Goal: Information Seeking & Learning: Learn about a topic

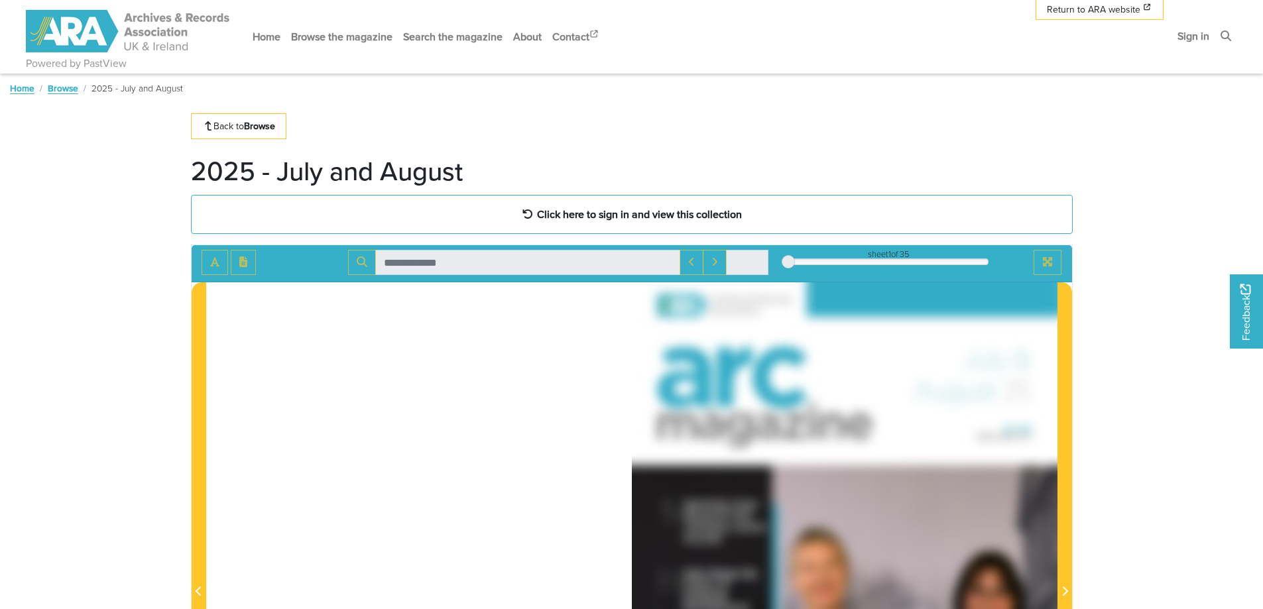
click at [64, 88] on link "Browse" at bounding box center [63, 88] width 30 height 13
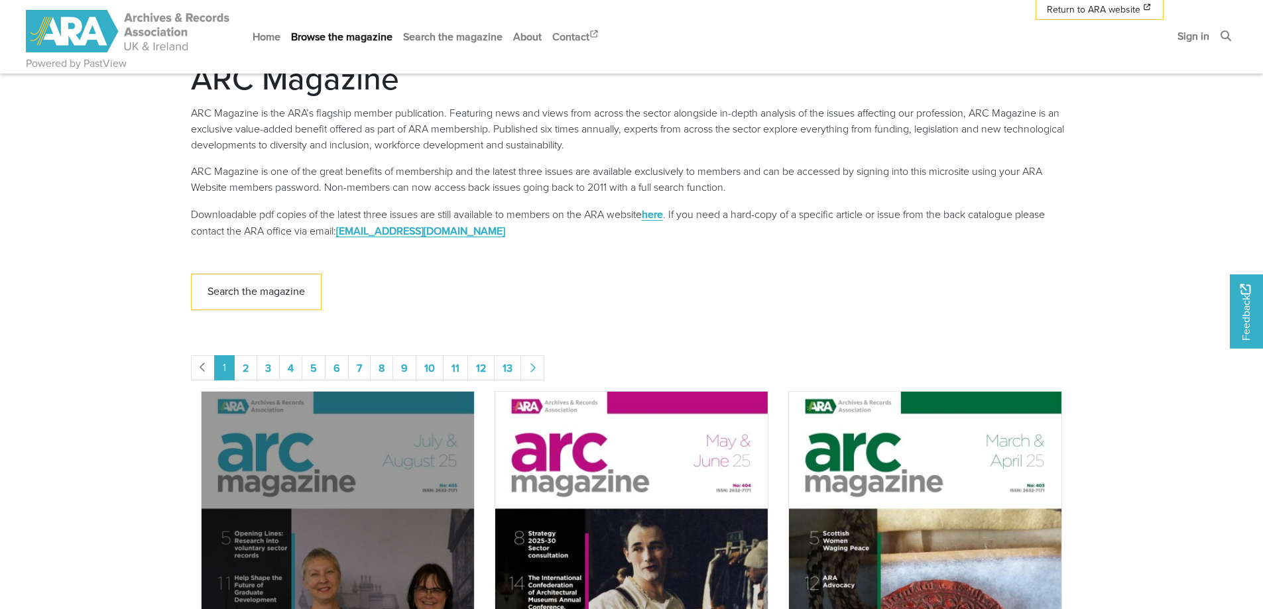
scroll to position [398, 0]
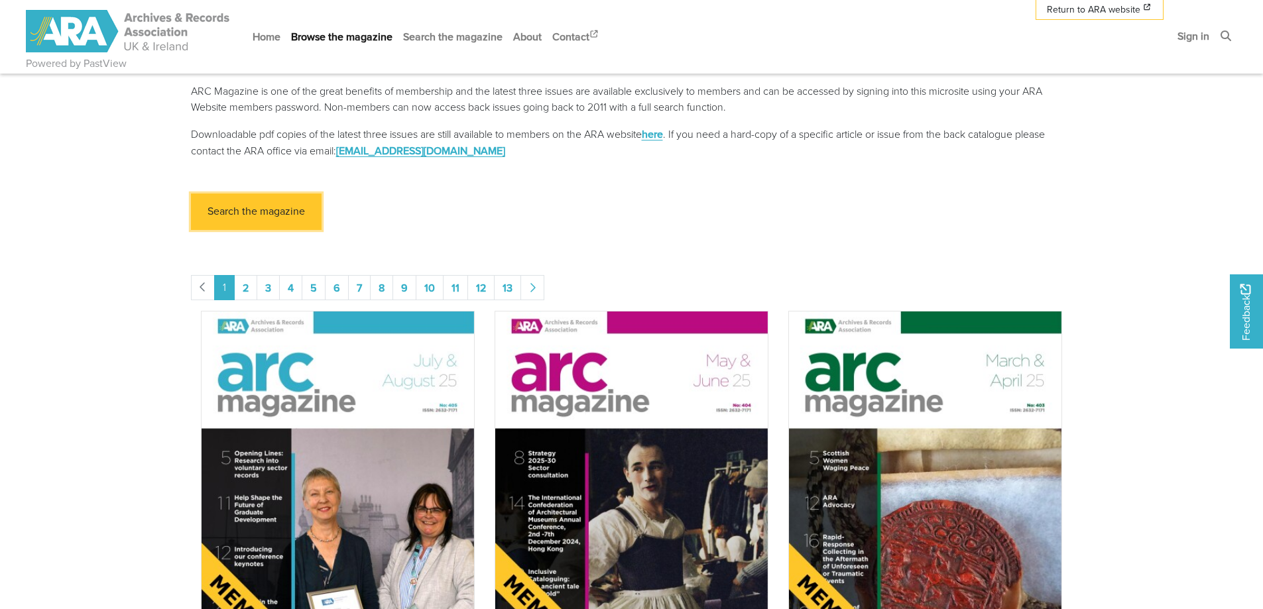
click at [272, 206] on link "Search the magazine" at bounding box center [256, 212] width 131 height 36
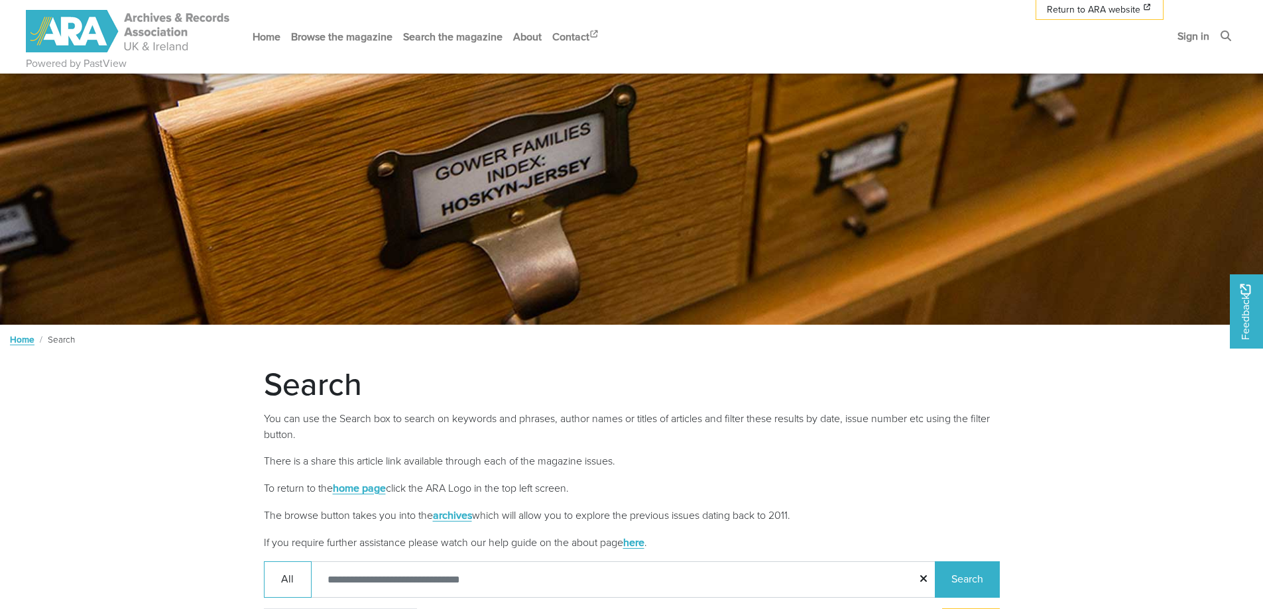
scroll to position [144, 0]
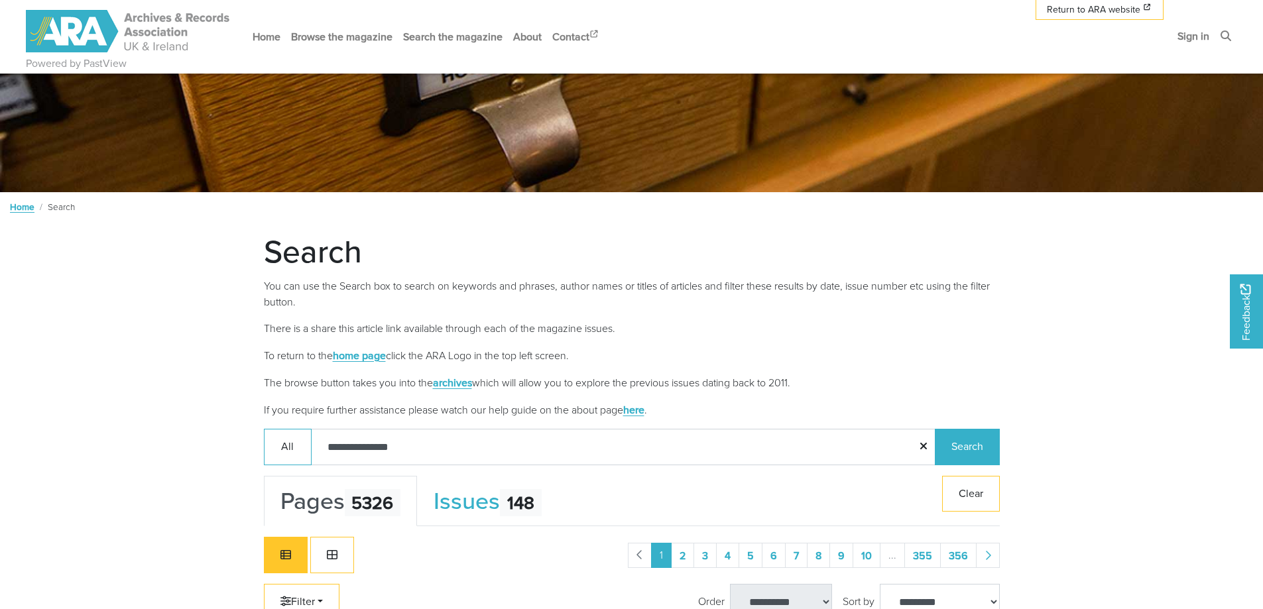
type input "**********"
click at [984, 452] on button "Search" at bounding box center [967, 447] width 65 height 36
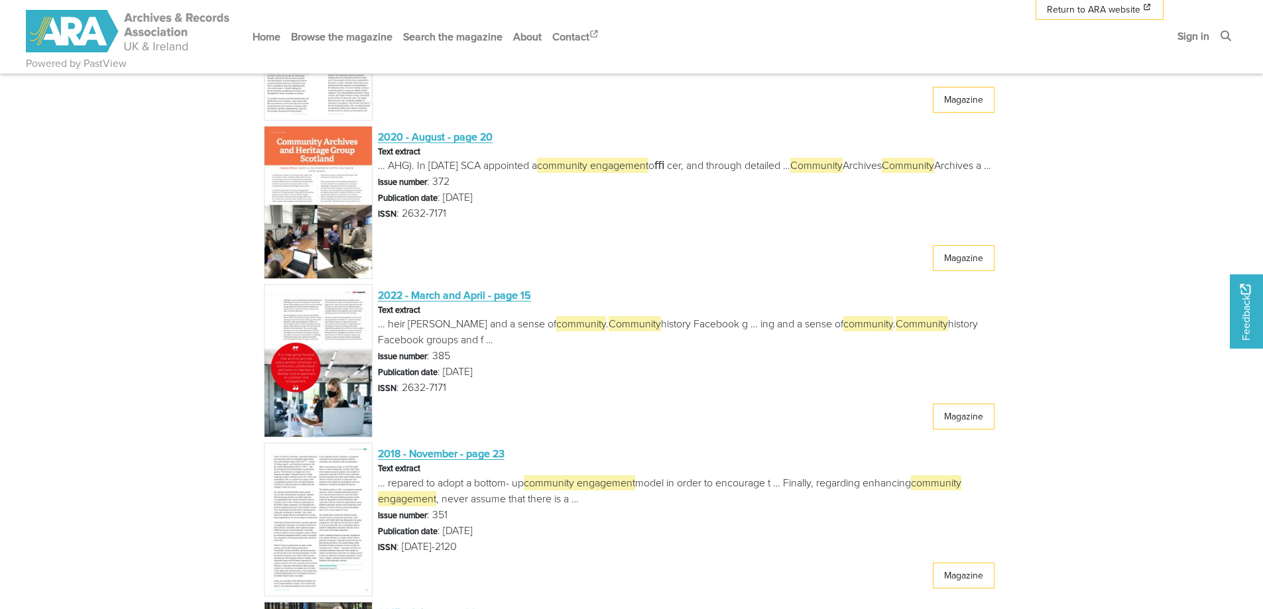
scroll to position [2133, 0]
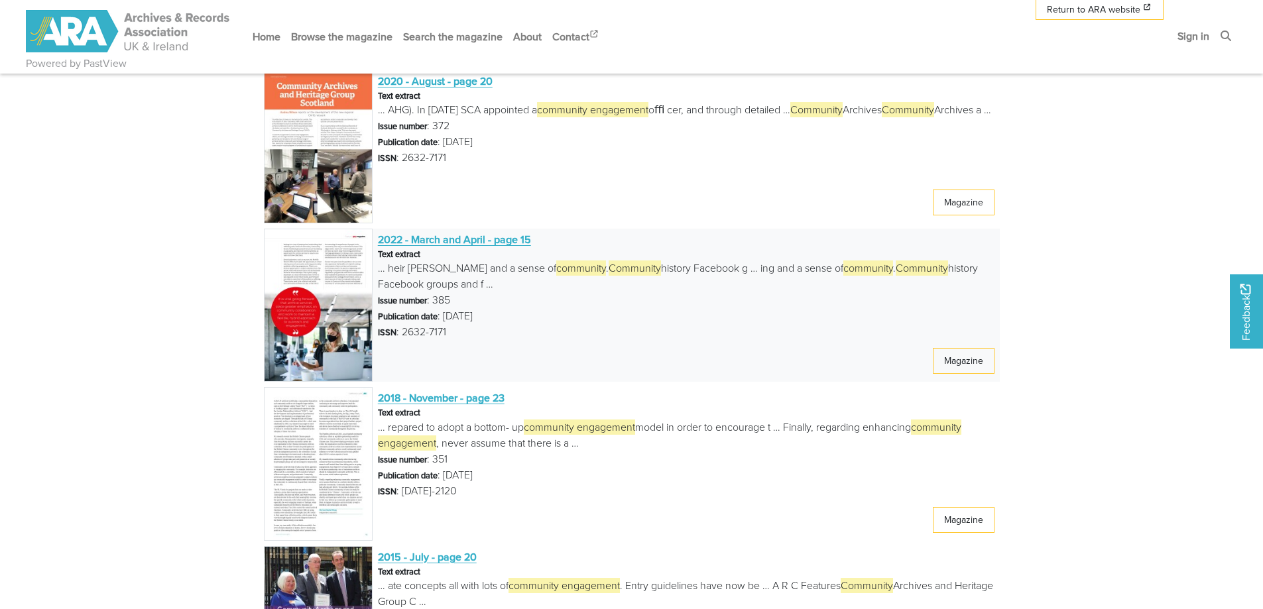
click at [680, 264] on span "… heir wellbeing and a sense of community . Community history Facebook g … ing …" at bounding box center [689, 276] width 622 height 32
click at [396, 234] on span "2022 - March and April - page 15" at bounding box center [454, 239] width 153 height 15
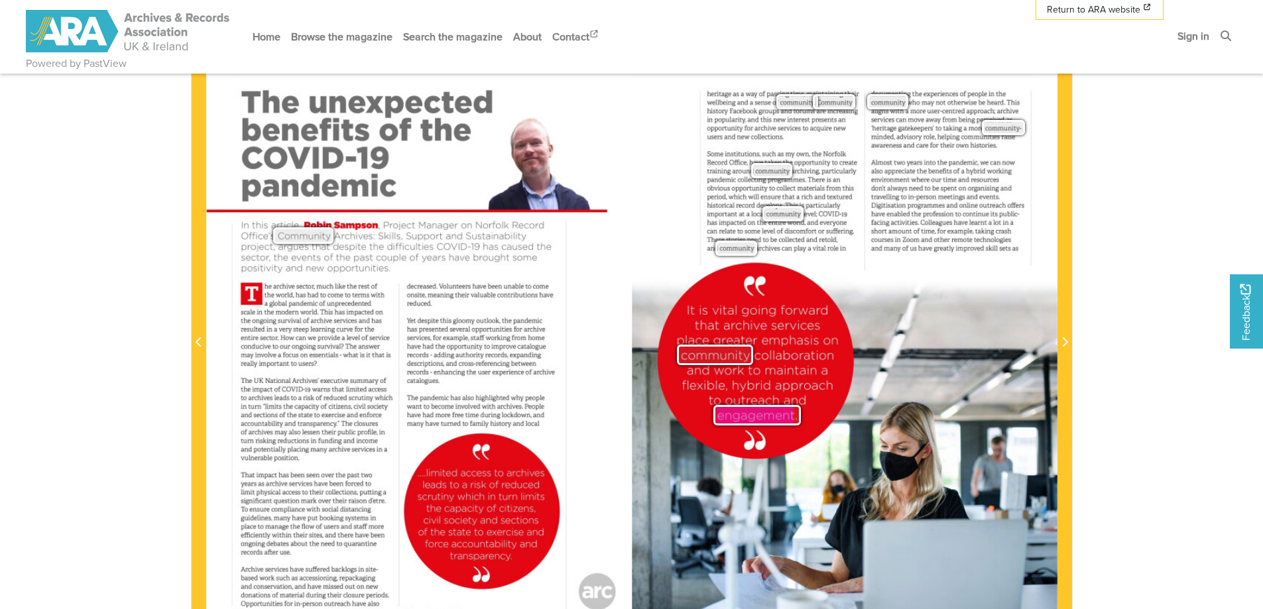
scroll to position [265, 0]
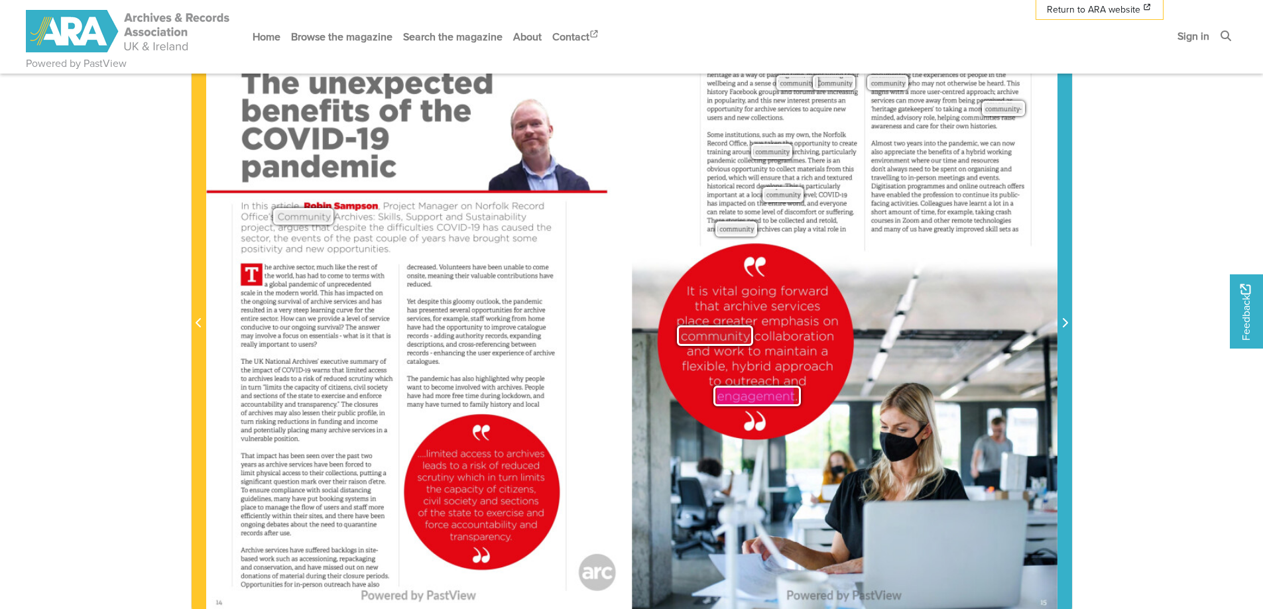
click at [1066, 323] on icon "Next Page" at bounding box center [1064, 322] width 5 height 9
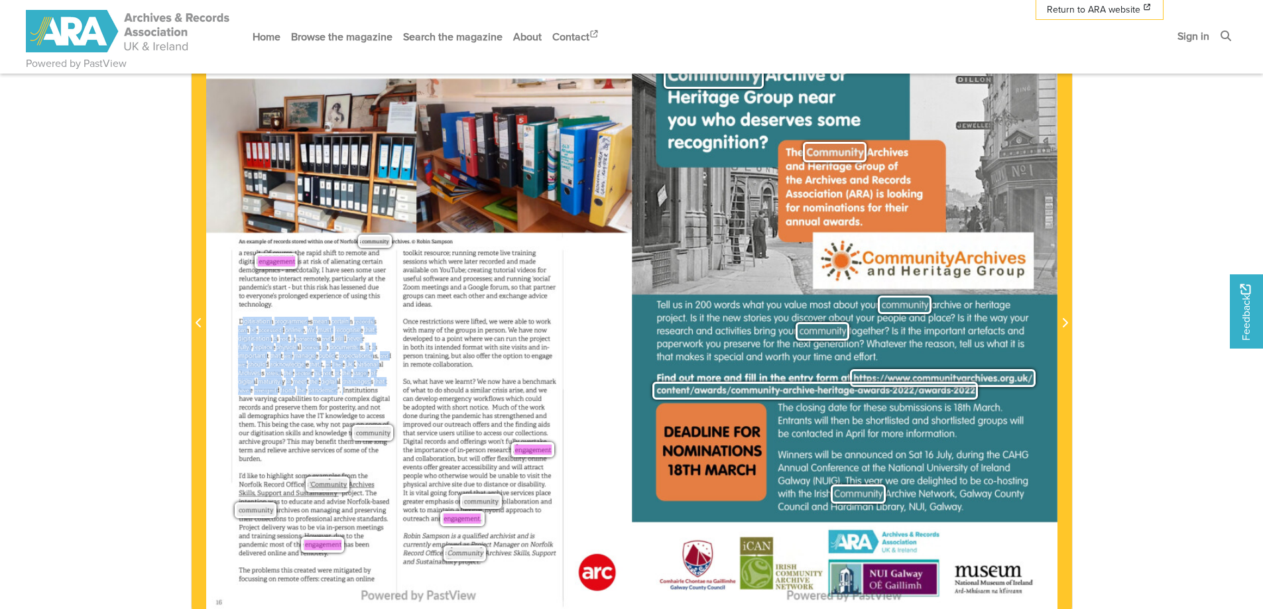
drag, startPoint x: 343, startPoint y: 391, endPoint x: 243, endPoint y: 322, distance: 121.5
click at [243, 322] on div "Digitisation programmes mean certain records can be accessed online. We must re…" at bounding box center [314, 390] width 152 height 146
copy div "igitisation programmes mean certain records can be accessed online. We must rec…"
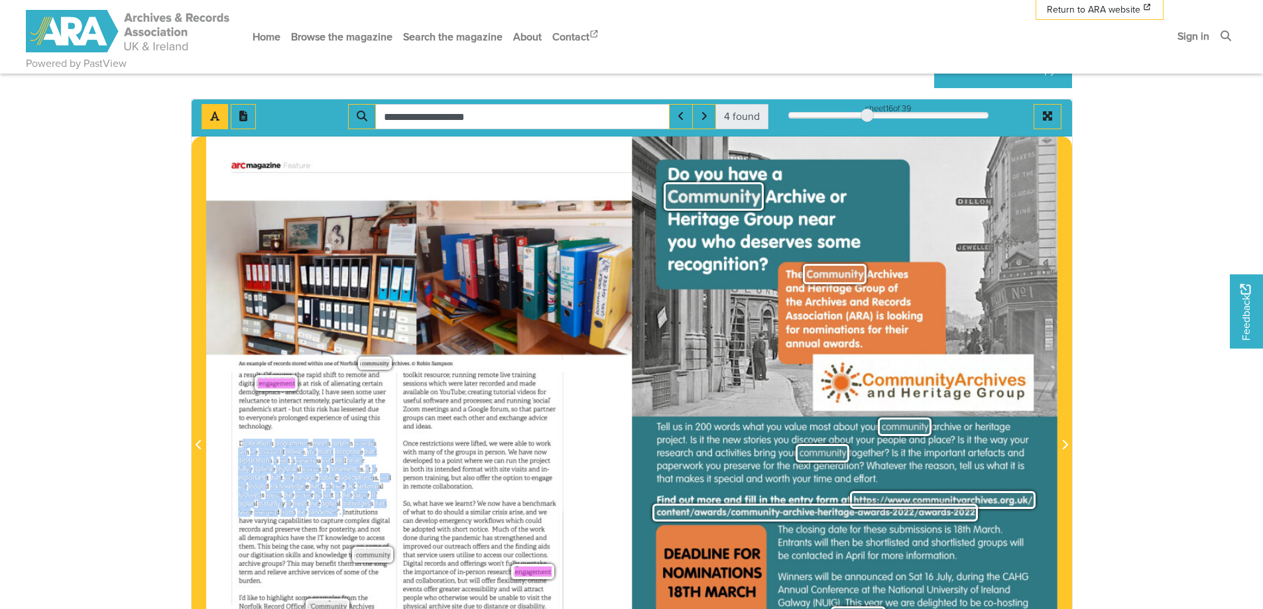
scroll to position [133, 0]
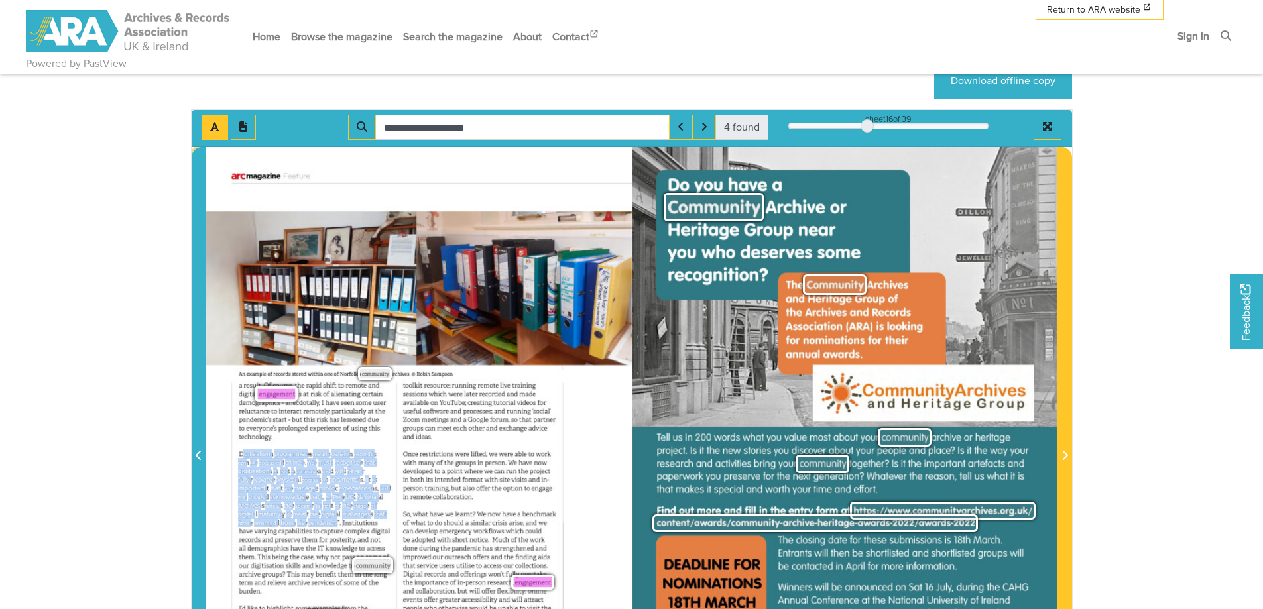
click at [197, 455] on icon "Previous Page" at bounding box center [198, 455] width 5 height 9
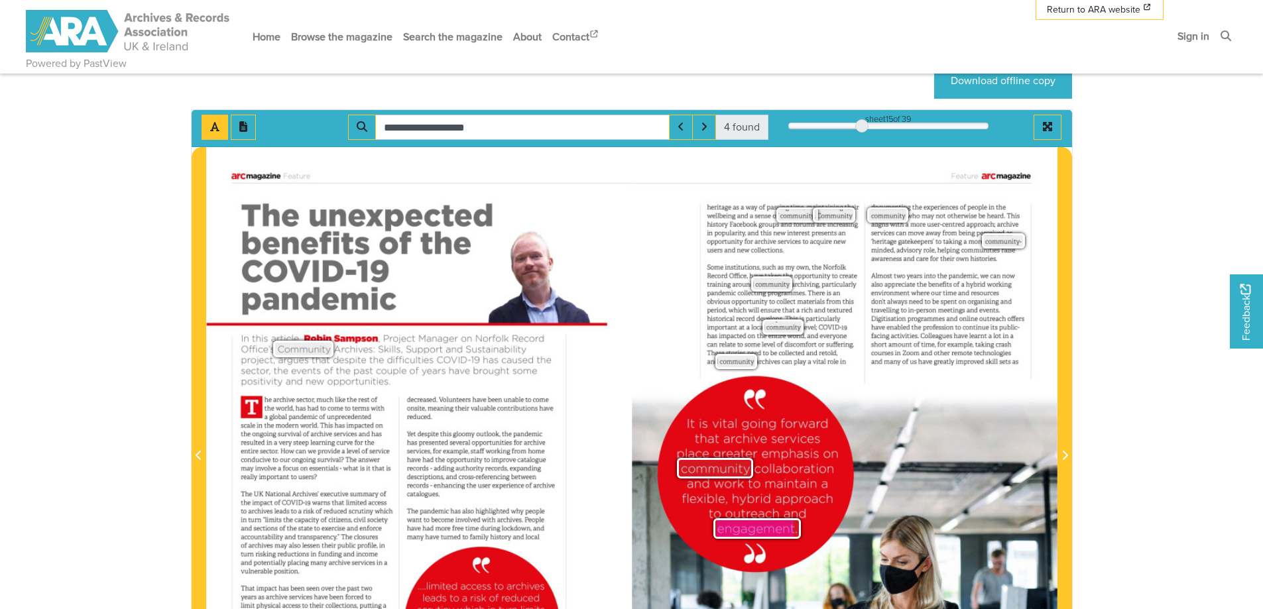
click at [398, 296] on div "The unexpected benefits of the COVID-19 pandemic" at bounding box center [366, 257] width 253 height 118
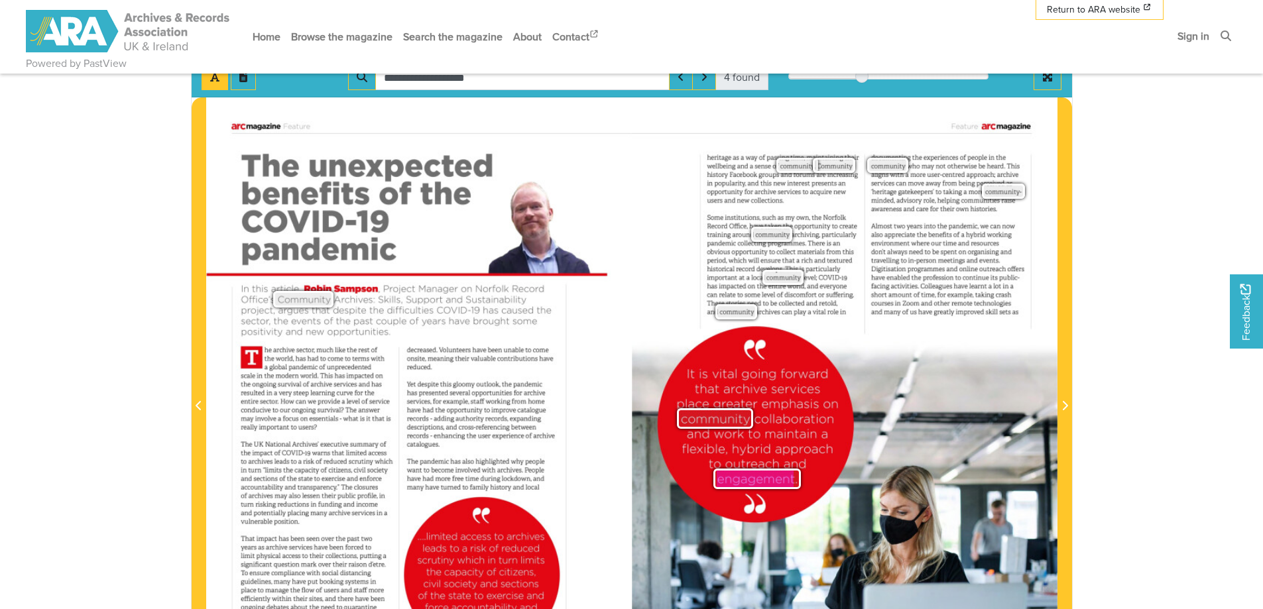
scroll to position [398, 0]
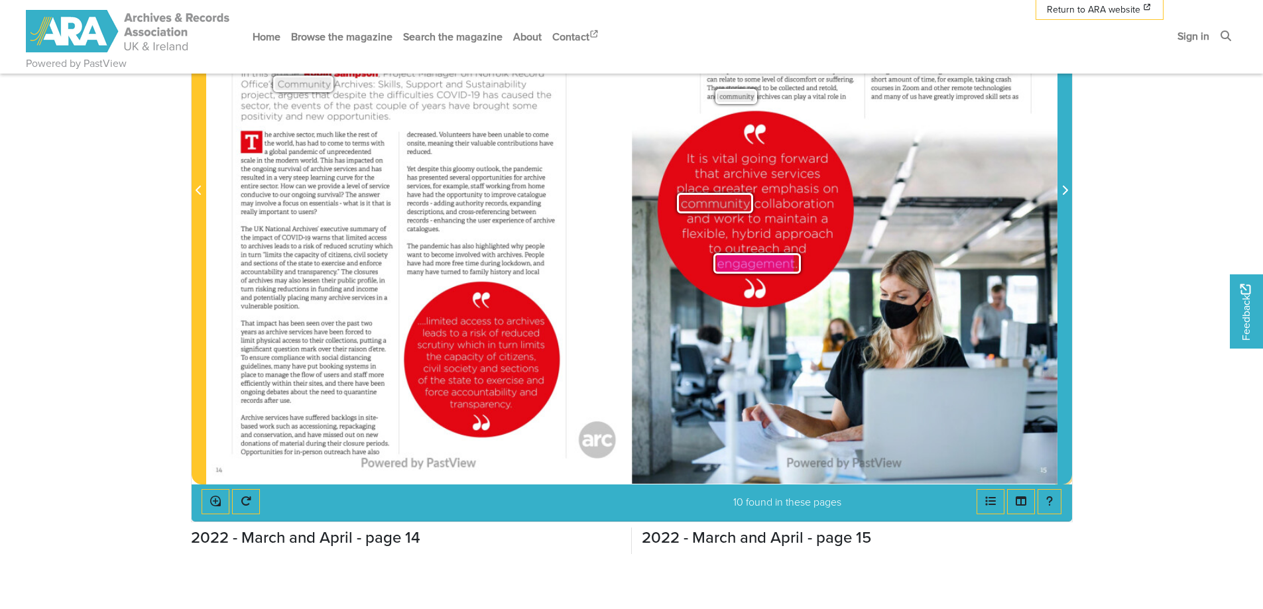
click at [1063, 194] on icon "Next Page" at bounding box center [1064, 190] width 7 height 11
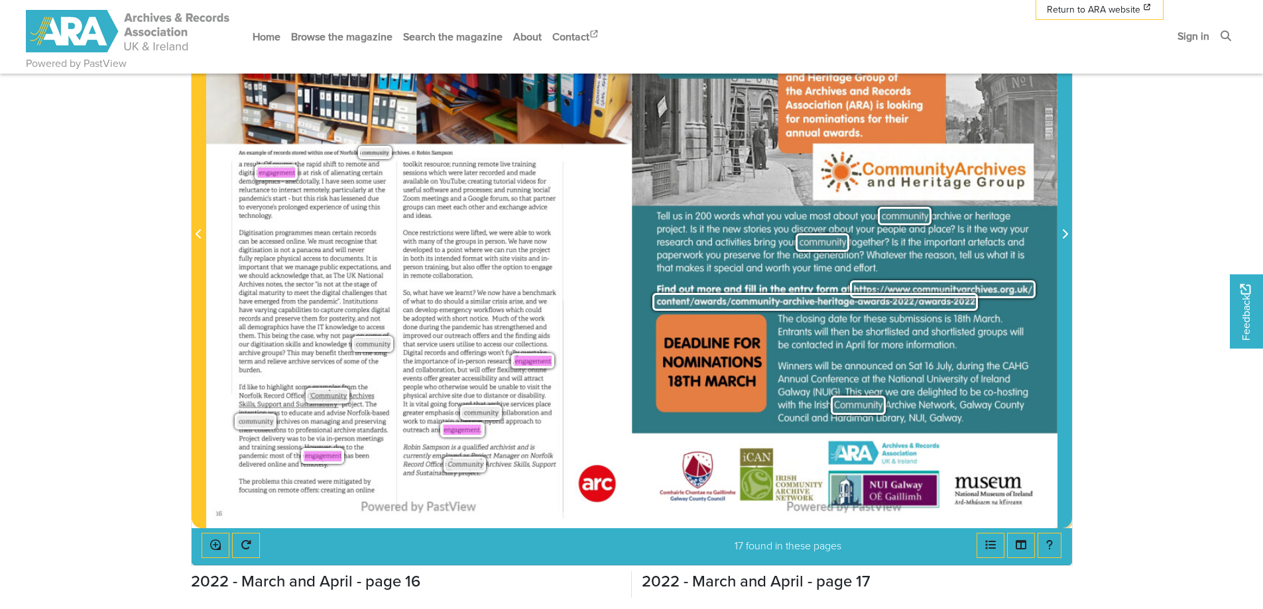
scroll to position [331, 0]
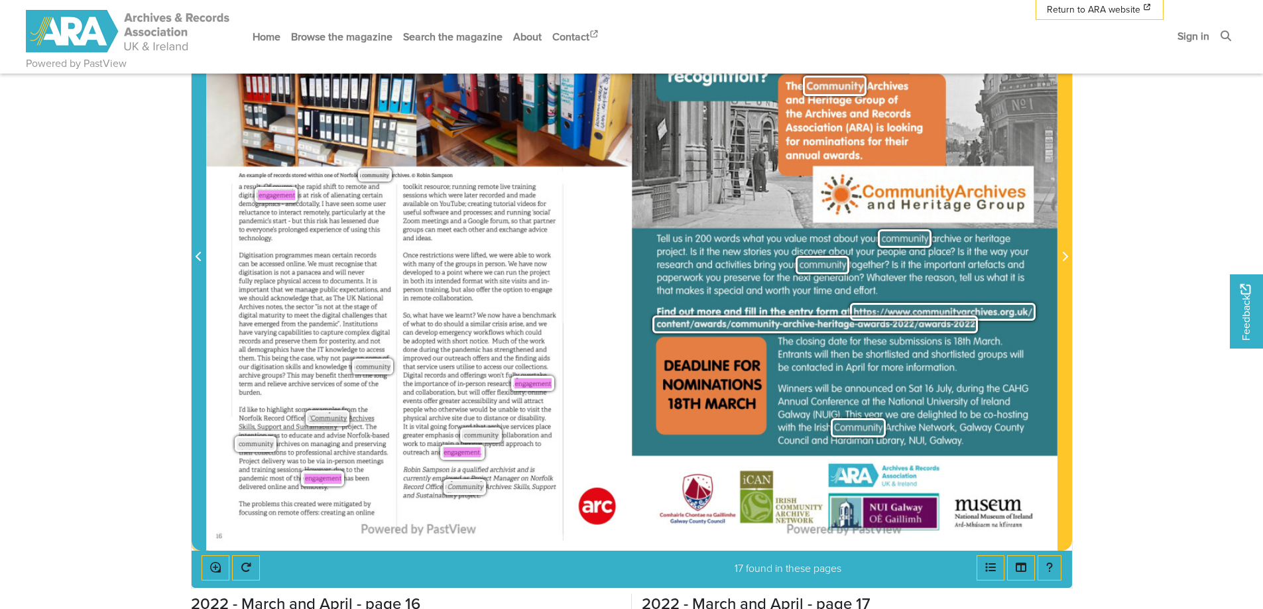
click at [198, 259] on icon "Previous Page" at bounding box center [198, 256] width 5 height 9
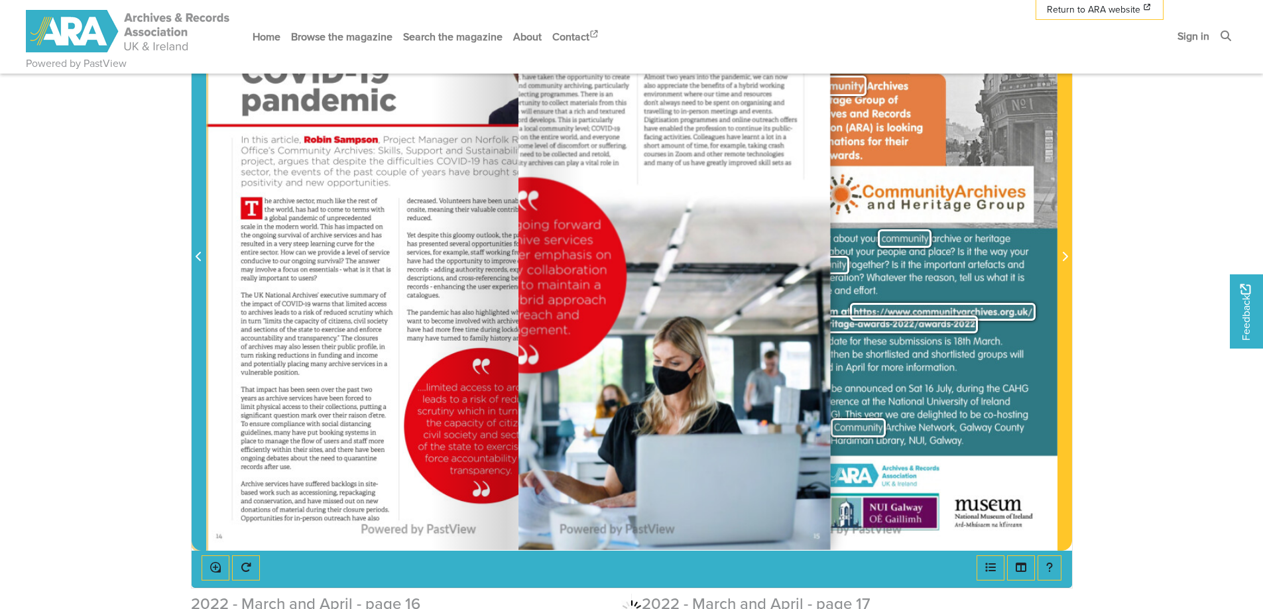
click at [199, 258] on icon "Previous Page" at bounding box center [199, 256] width 7 height 11
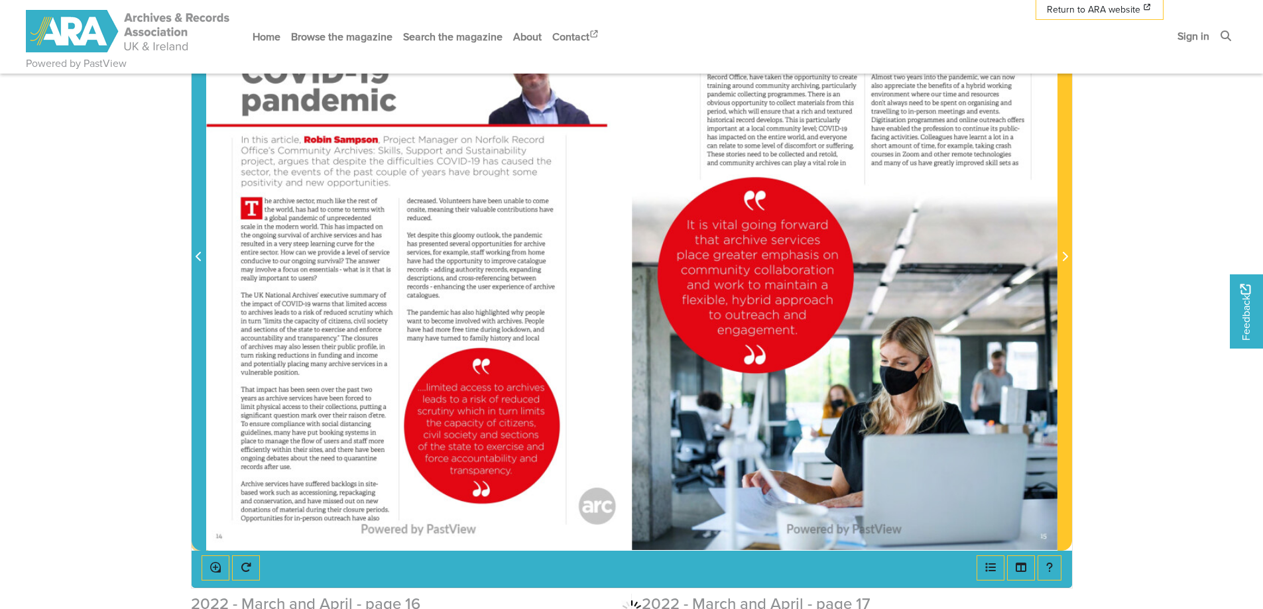
click at [199, 258] on icon "Previous Page" at bounding box center [199, 256] width 7 height 11
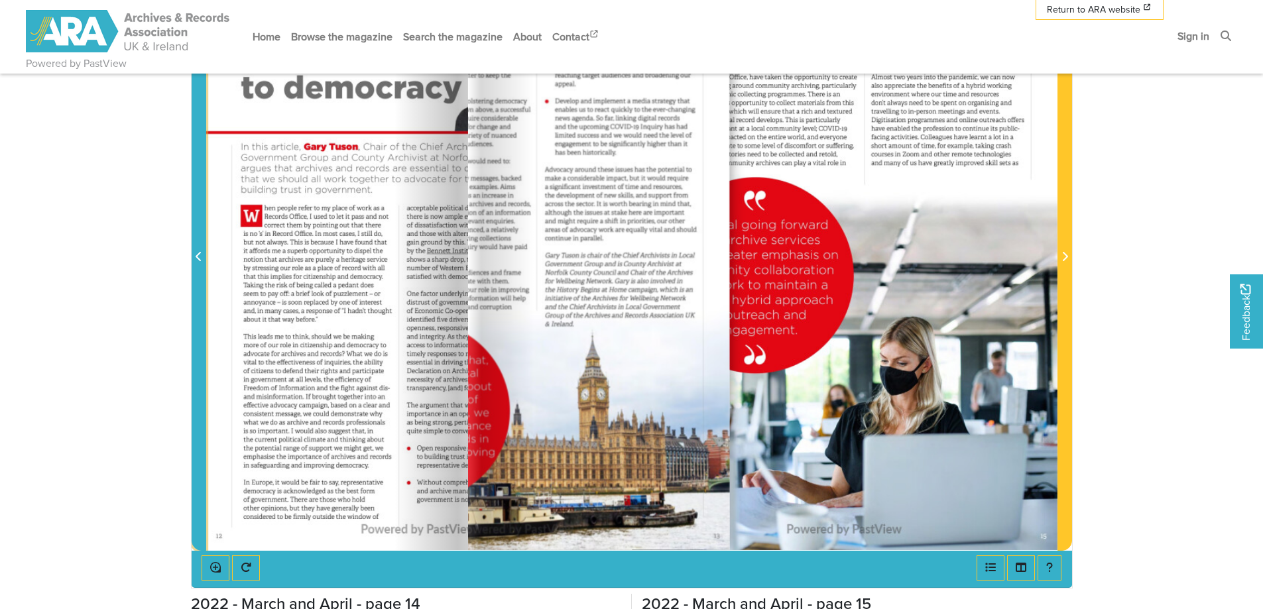
click at [199, 258] on icon "Previous Page" at bounding box center [199, 256] width 7 height 11
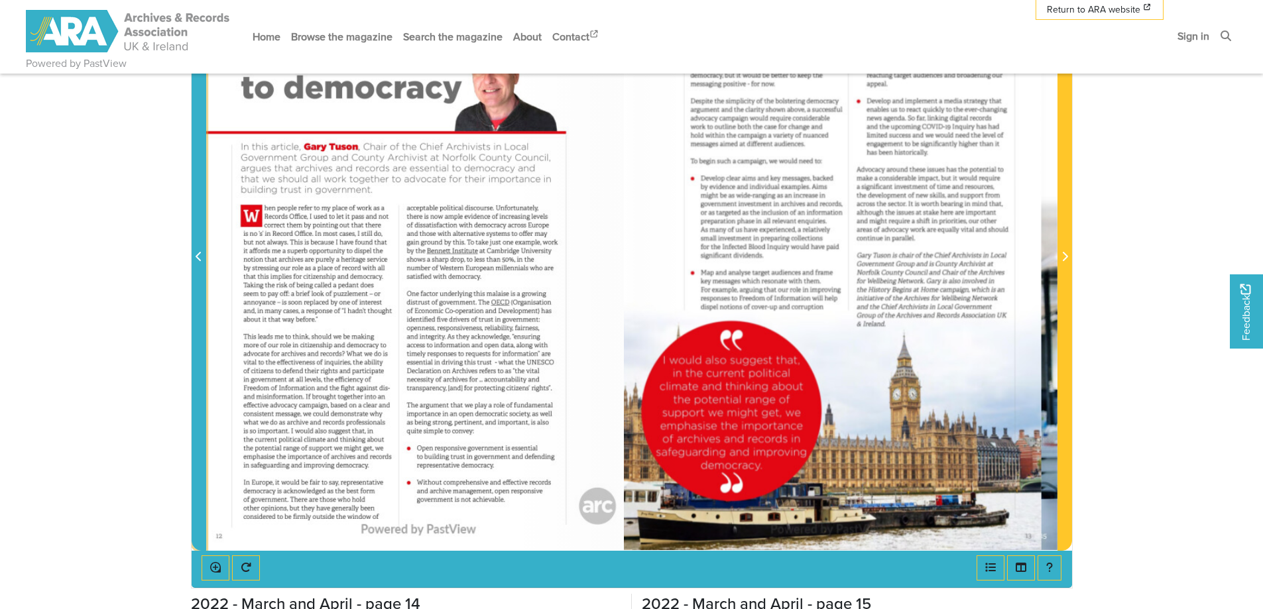
click at [199, 258] on icon "Previous Page" at bounding box center [199, 256] width 7 height 11
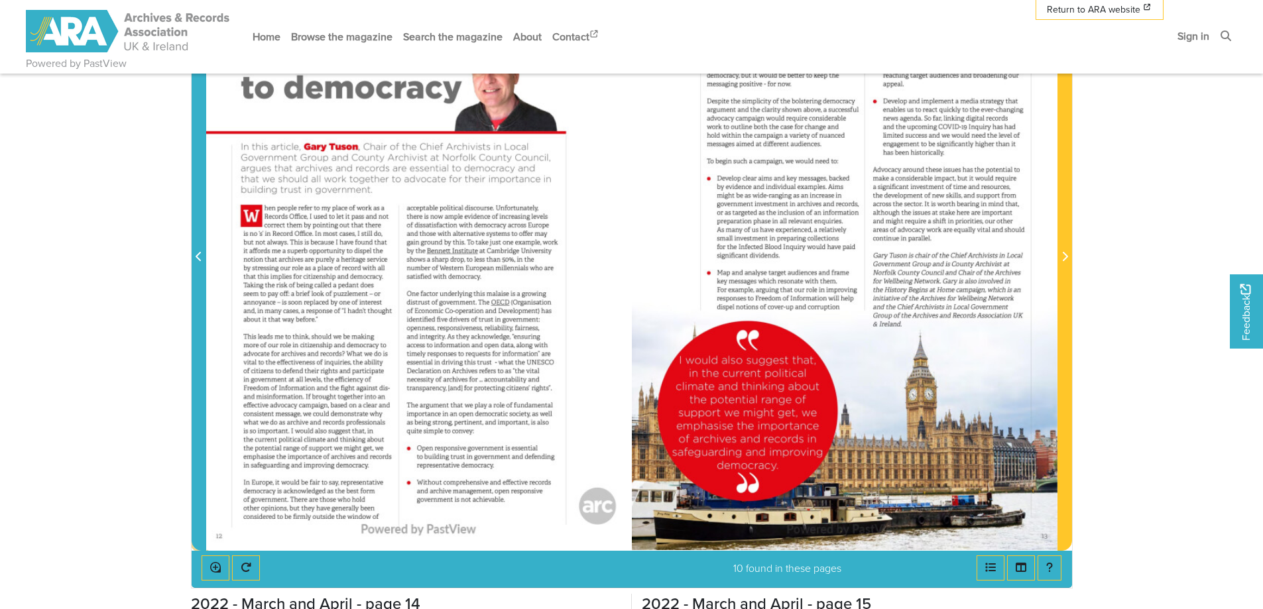
click at [200, 258] on icon "Previous Page" at bounding box center [199, 256] width 7 height 11
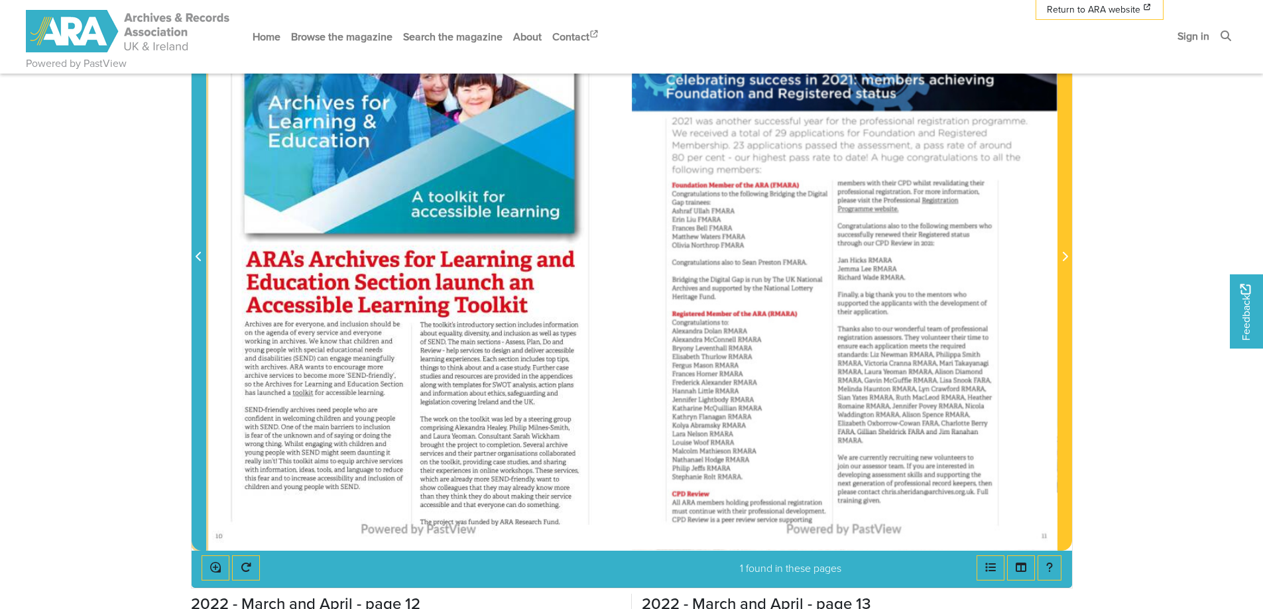
click at [200, 258] on icon "Previous Page" at bounding box center [199, 256] width 7 height 11
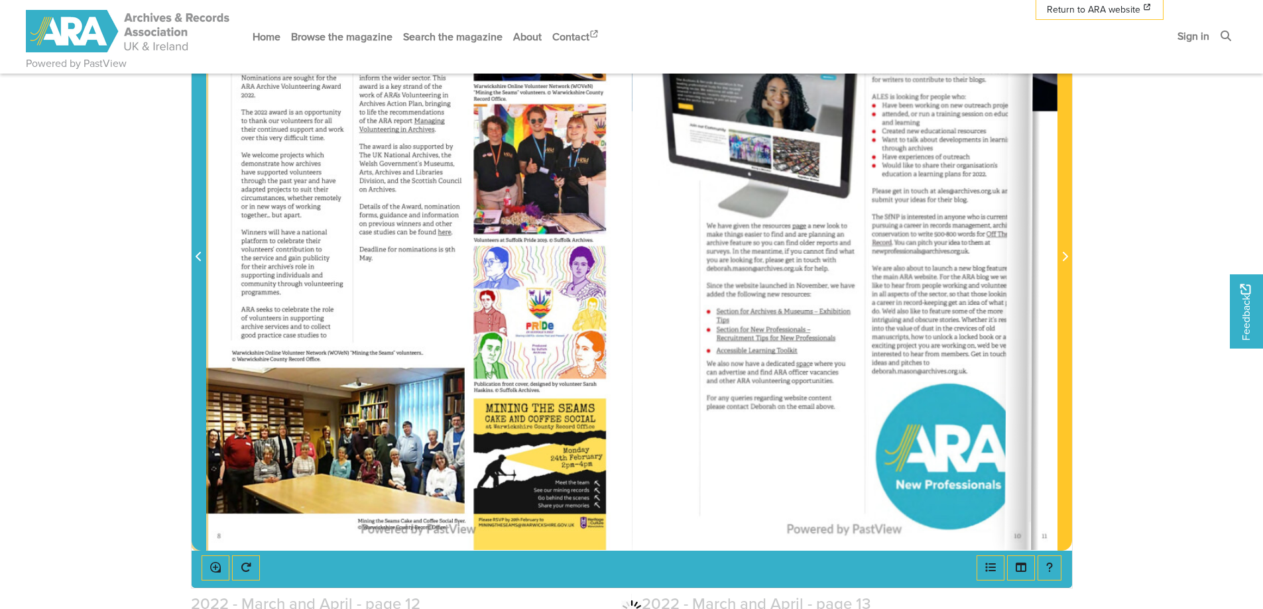
click at [200, 258] on icon "Previous Page" at bounding box center [199, 256] width 7 height 11
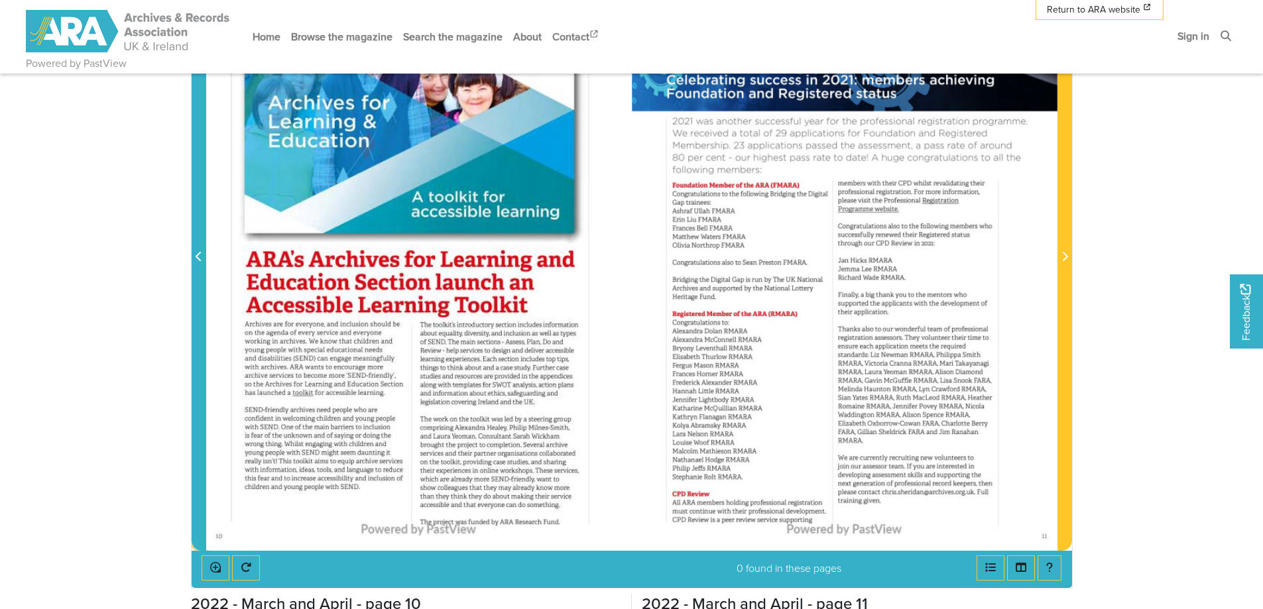
scroll to position [199, 0]
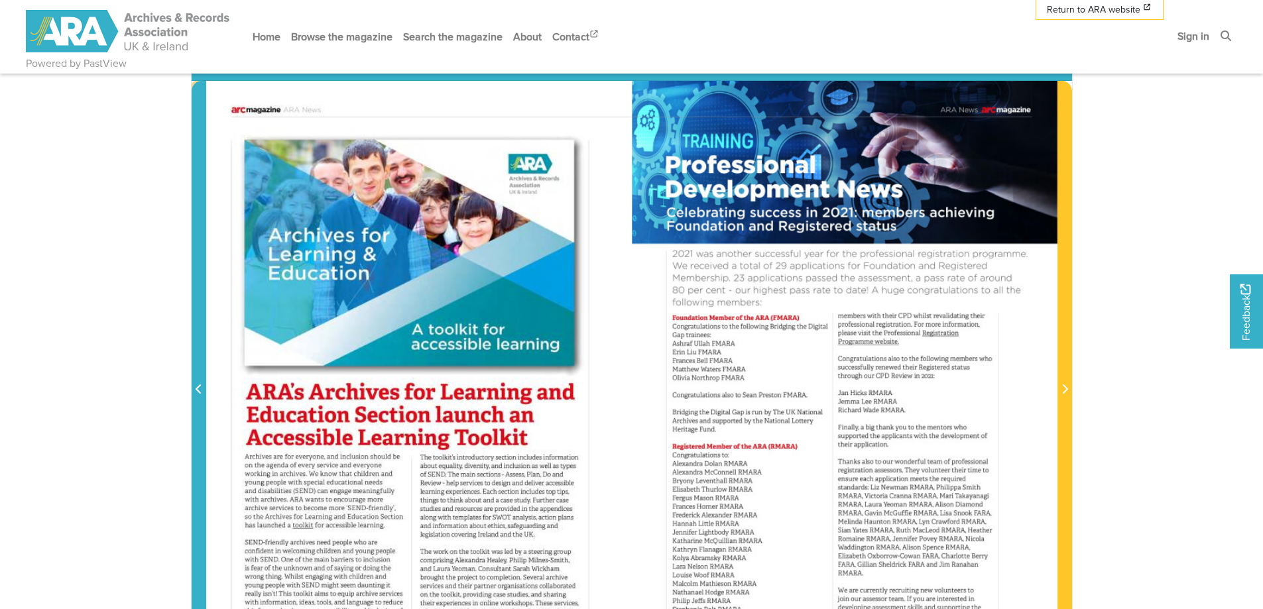
click at [196, 387] on icon "Previous Page" at bounding box center [199, 389] width 7 height 11
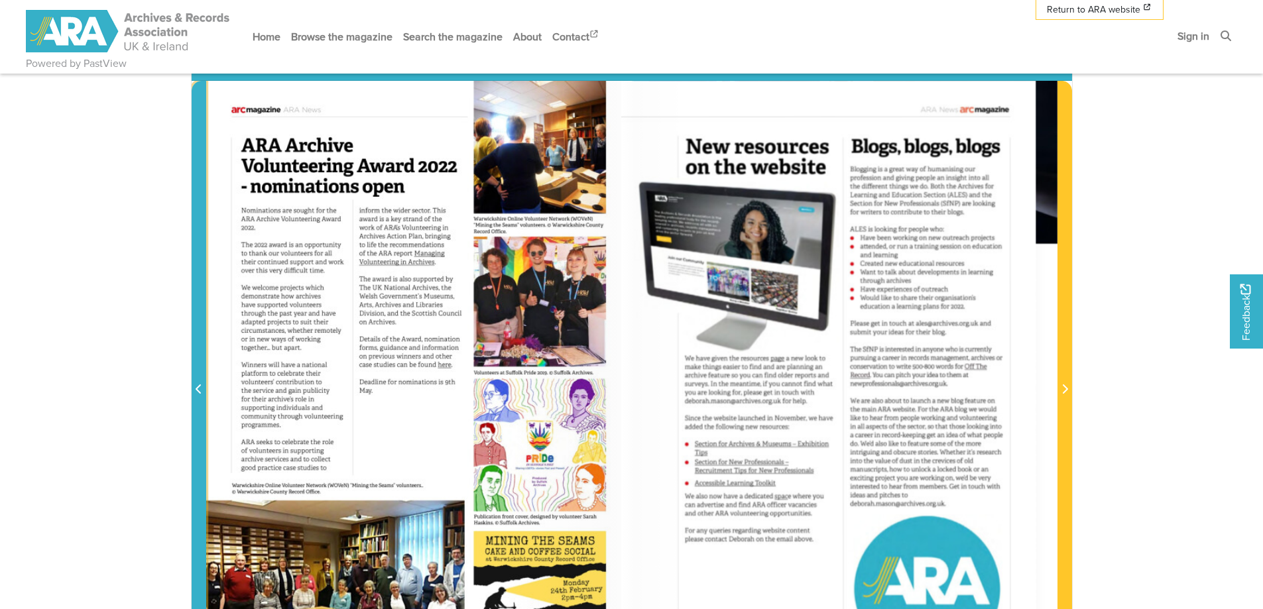
click at [196, 387] on icon "Previous Page" at bounding box center [199, 389] width 7 height 11
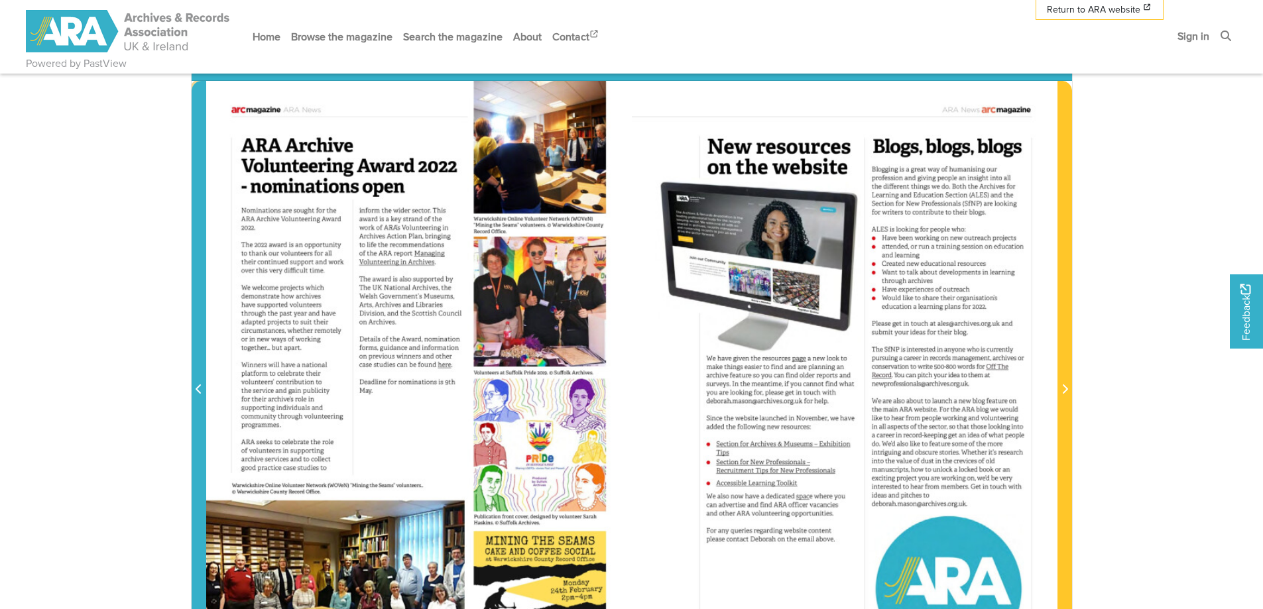
click at [201, 389] on icon "Previous Page" at bounding box center [199, 389] width 7 height 11
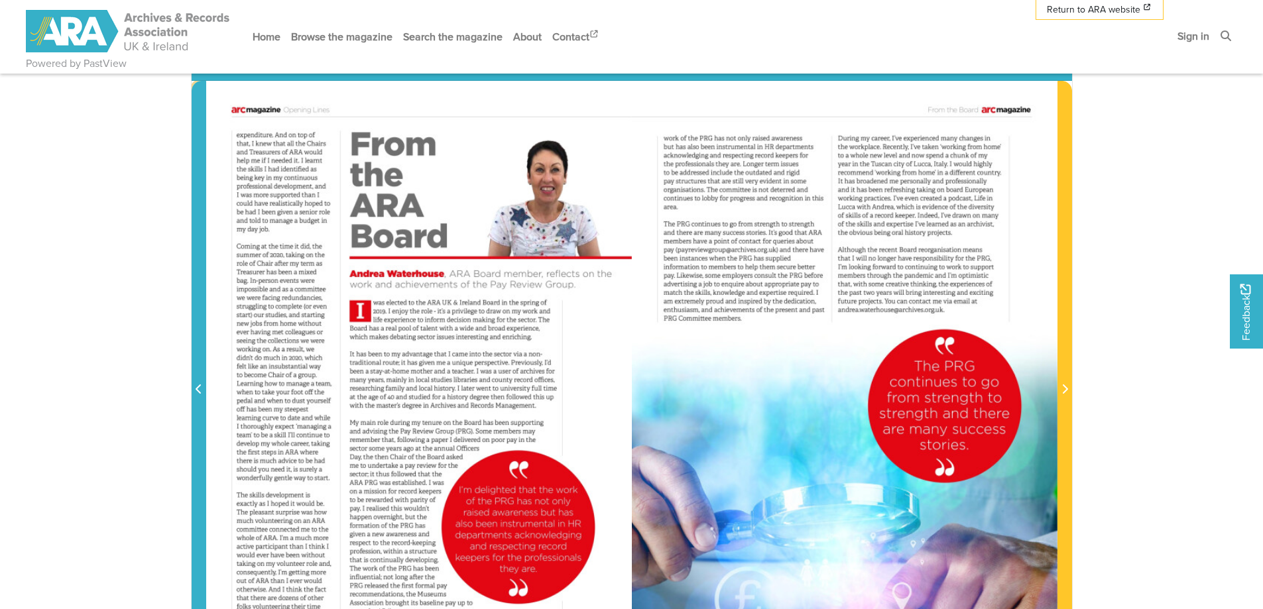
click at [201, 389] on icon "Previous Page" at bounding box center [199, 389] width 7 height 11
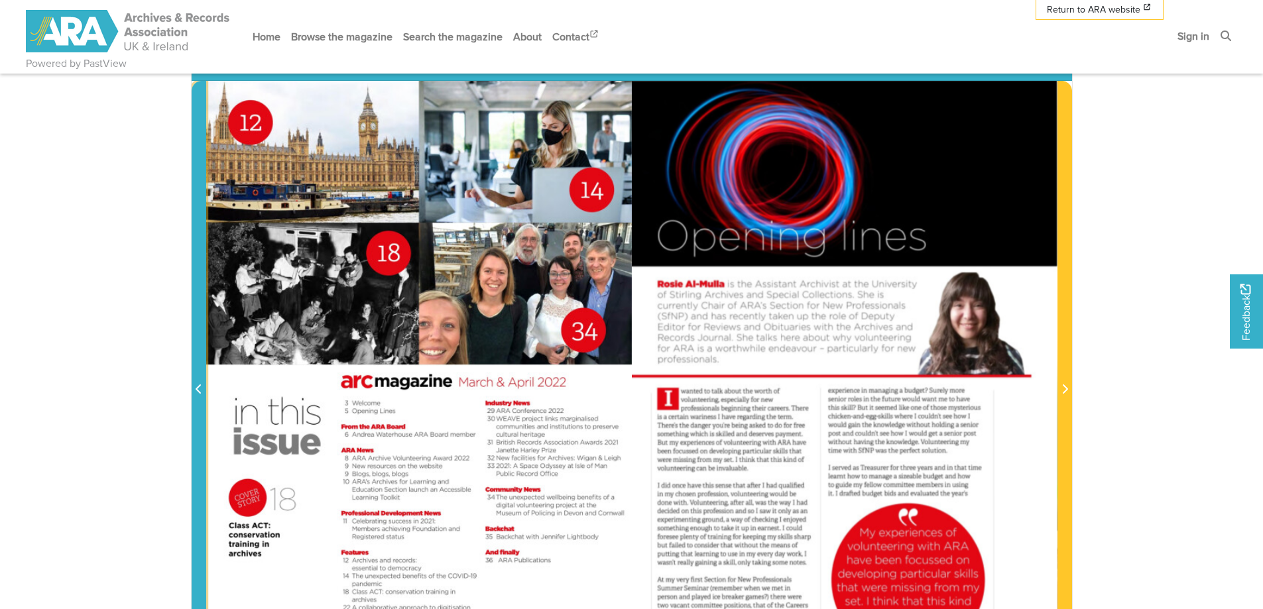
click at [201, 389] on icon "Previous Page" at bounding box center [199, 389] width 7 height 11
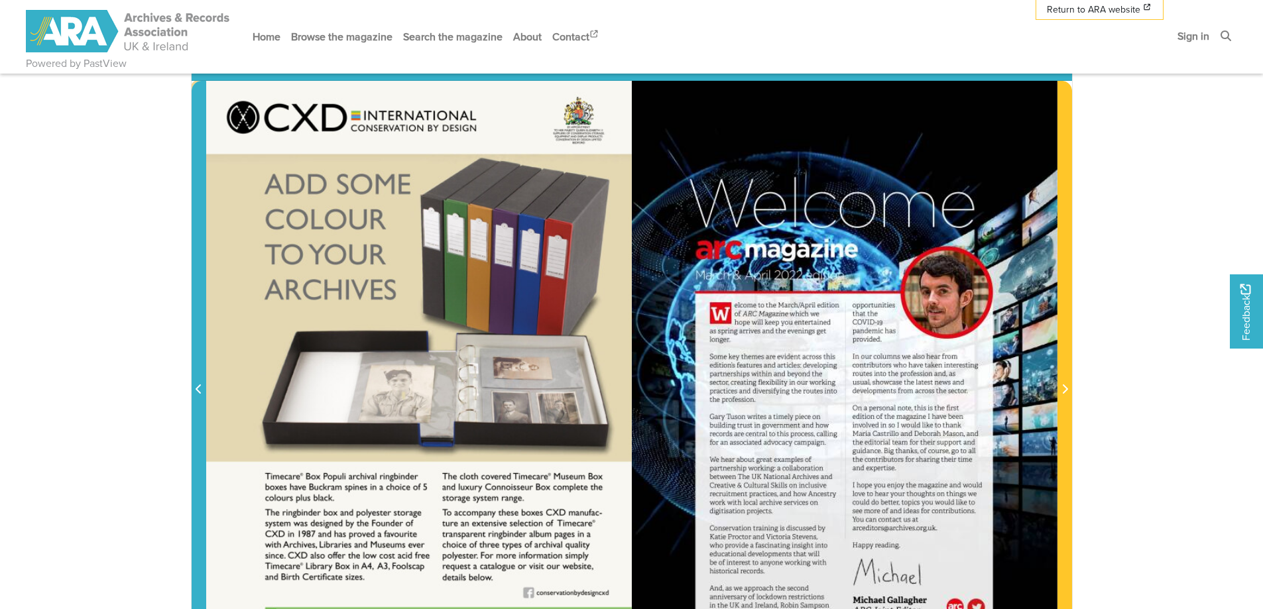
click at [200, 388] on icon "Previous Page" at bounding box center [199, 389] width 7 height 11
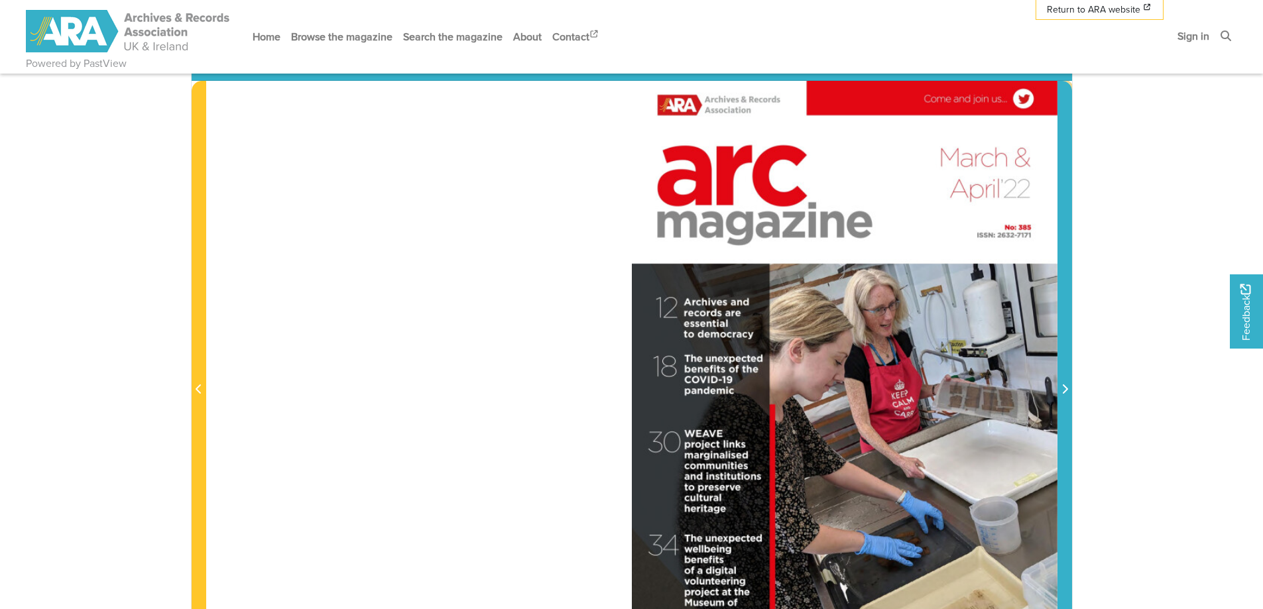
click at [1063, 388] on icon "Next Page" at bounding box center [1064, 389] width 7 height 11
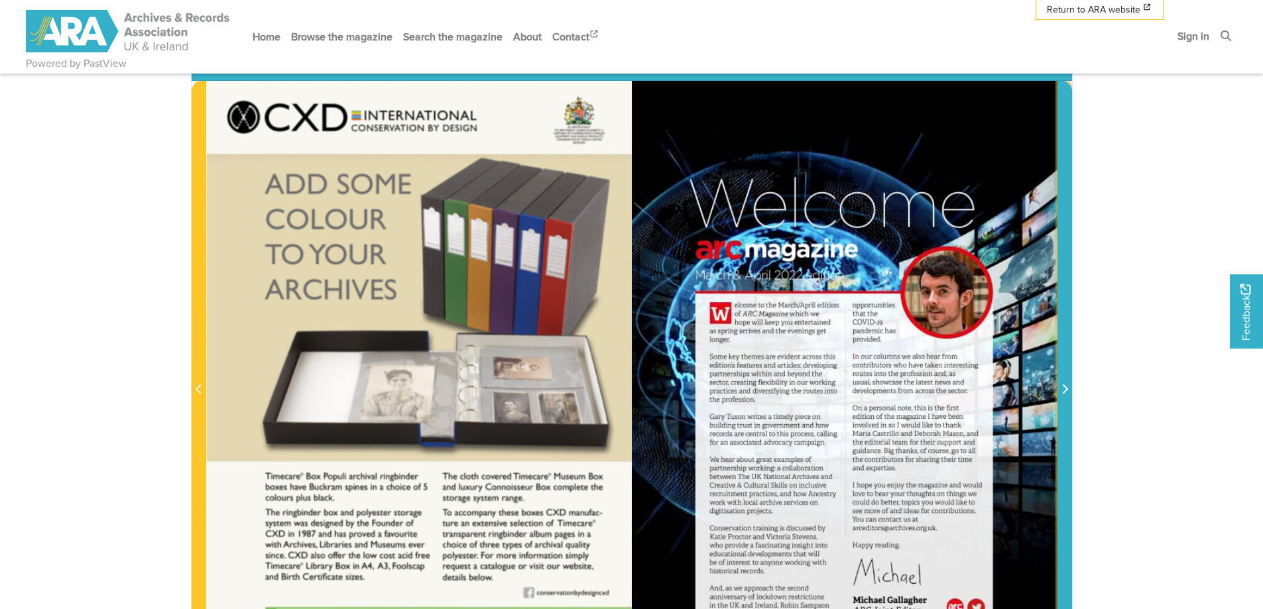
click at [1064, 394] on icon "Next Page" at bounding box center [1064, 388] width 5 height 9
click at [1064, 390] on icon "Next Page" at bounding box center [1064, 389] width 7 height 11
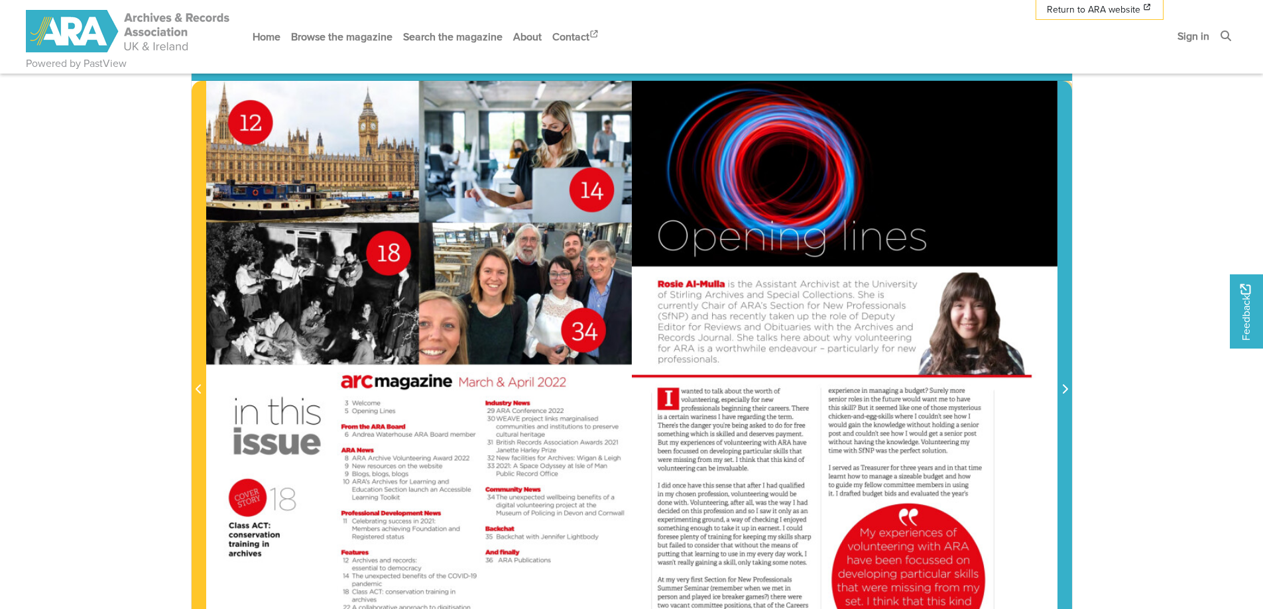
click at [1068, 388] on span "Next Page" at bounding box center [1064, 390] width 13 height 16
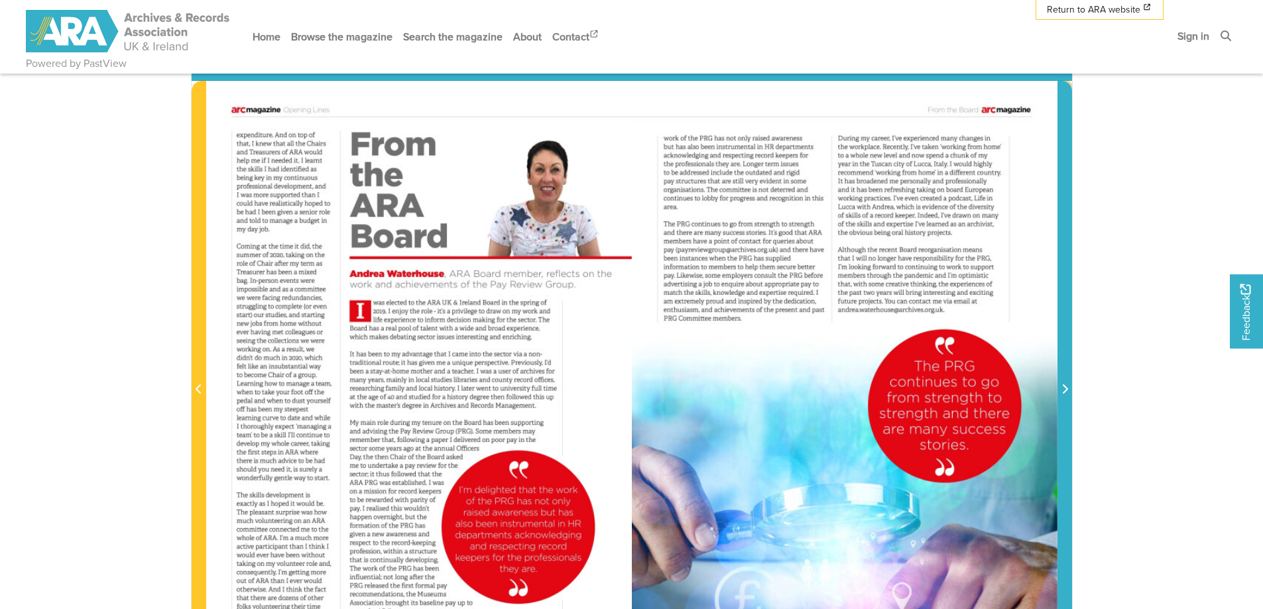
click at [1068, 388] on span "Next Page" at bounding box center [1064, 390] width 13 height 16
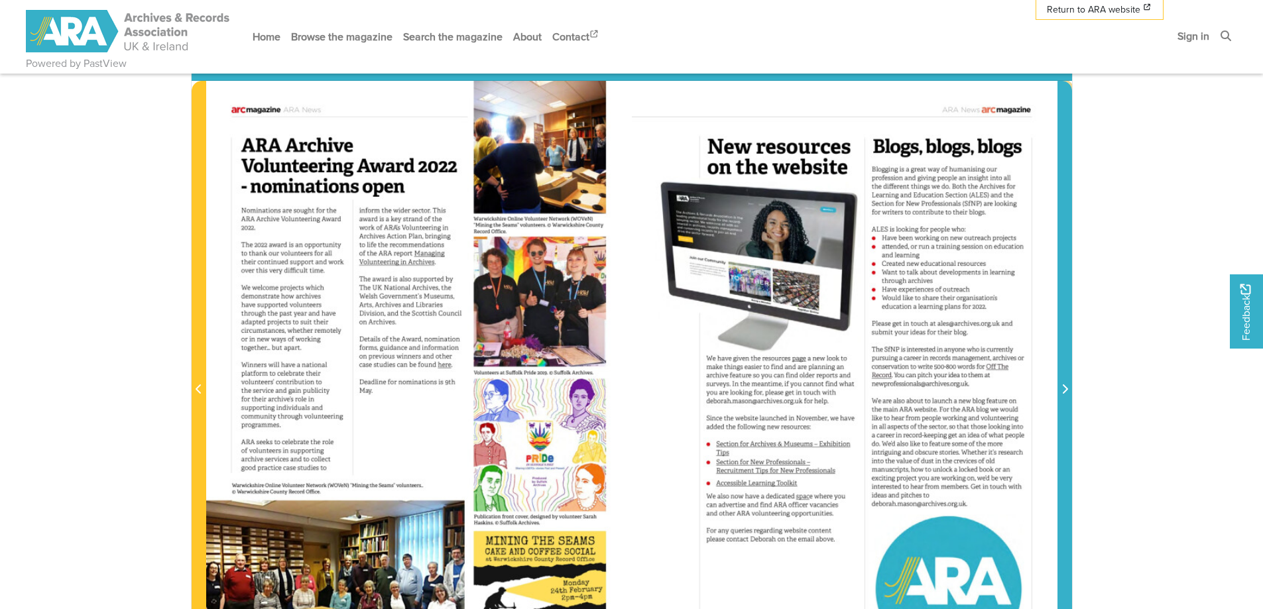
click at [1068, 388] on span "Next Page" at bounding box center [1064, 390] width 13 height 16
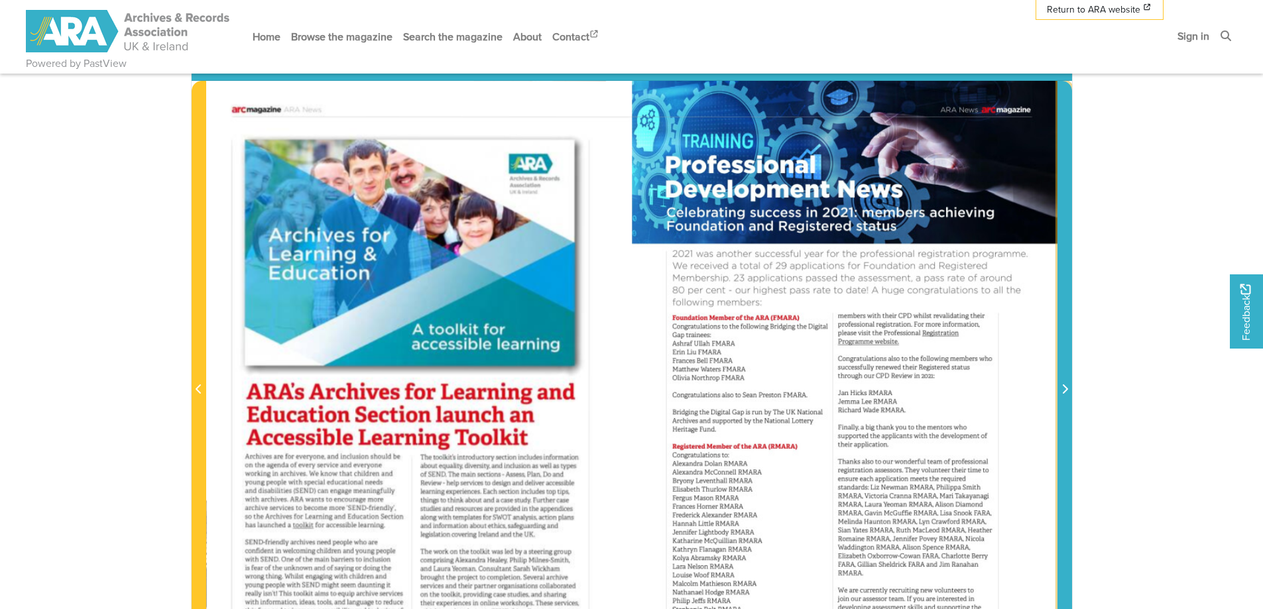
click at [1068, 388] on span "Next Page" at bounding box center [1064, 390] width 13 height 16
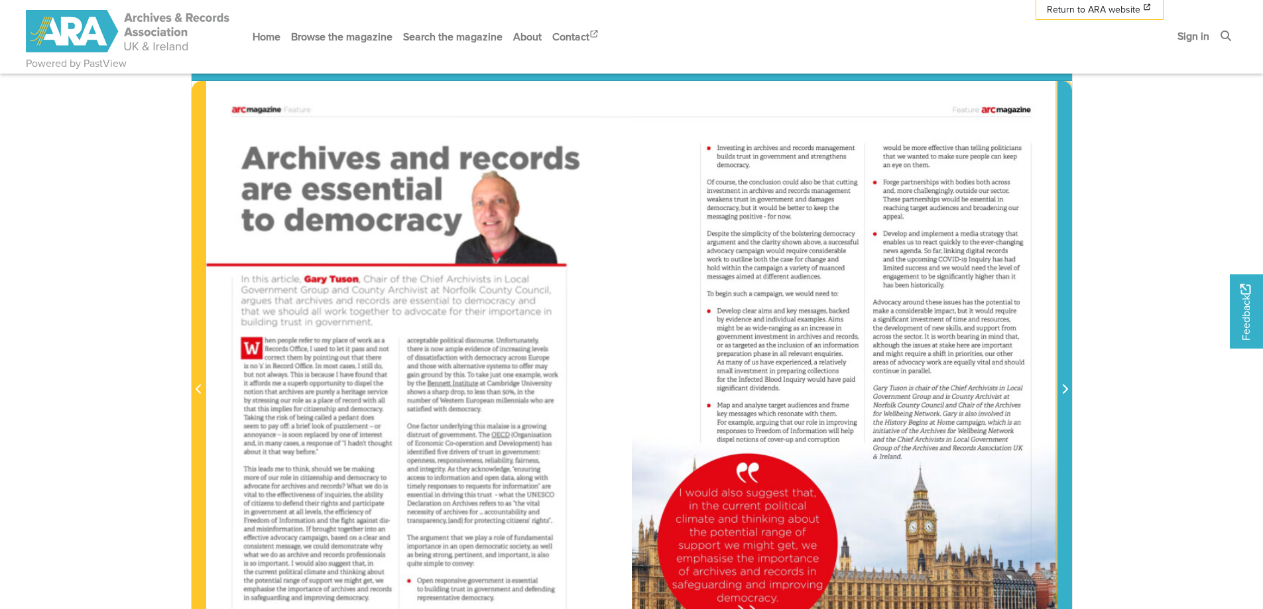
click at [1068, 388] on span "Next Page" at bounding box center [1064, 390] width 13 height 16
click at [1067, 390] on icon "Next Page" at bounding box center [1064, 388] width 5 height 9
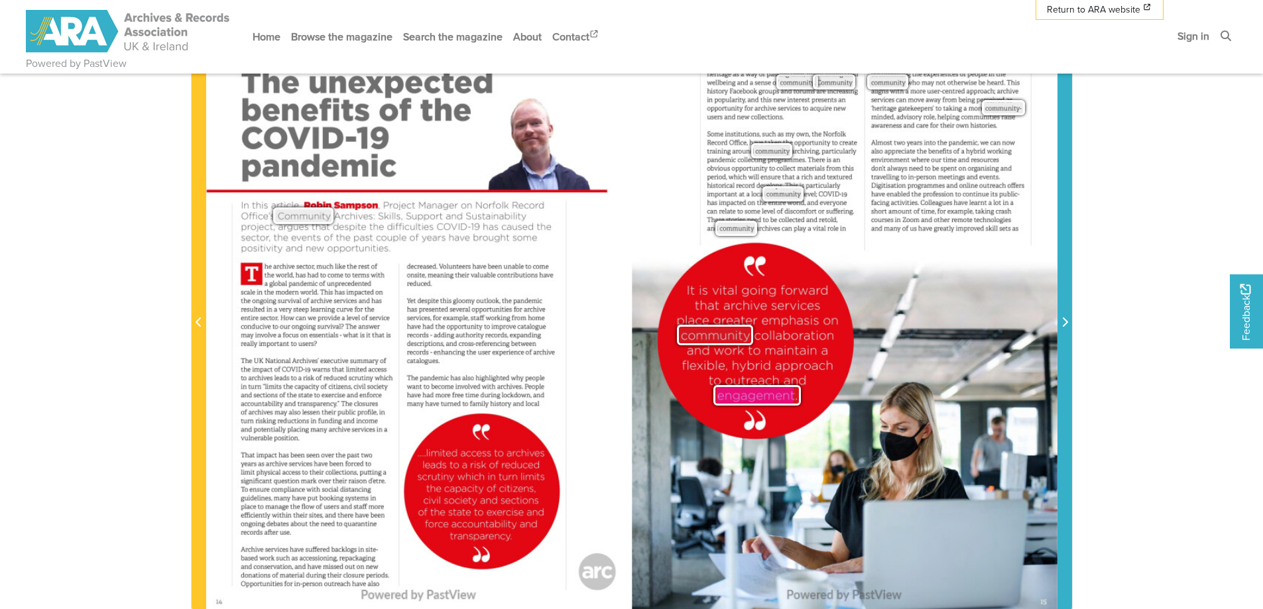
scroll to position [265, 0]
click at [1064, 324] on icon "Next Page" at bounding box center [1064, 322] width 7 height 11
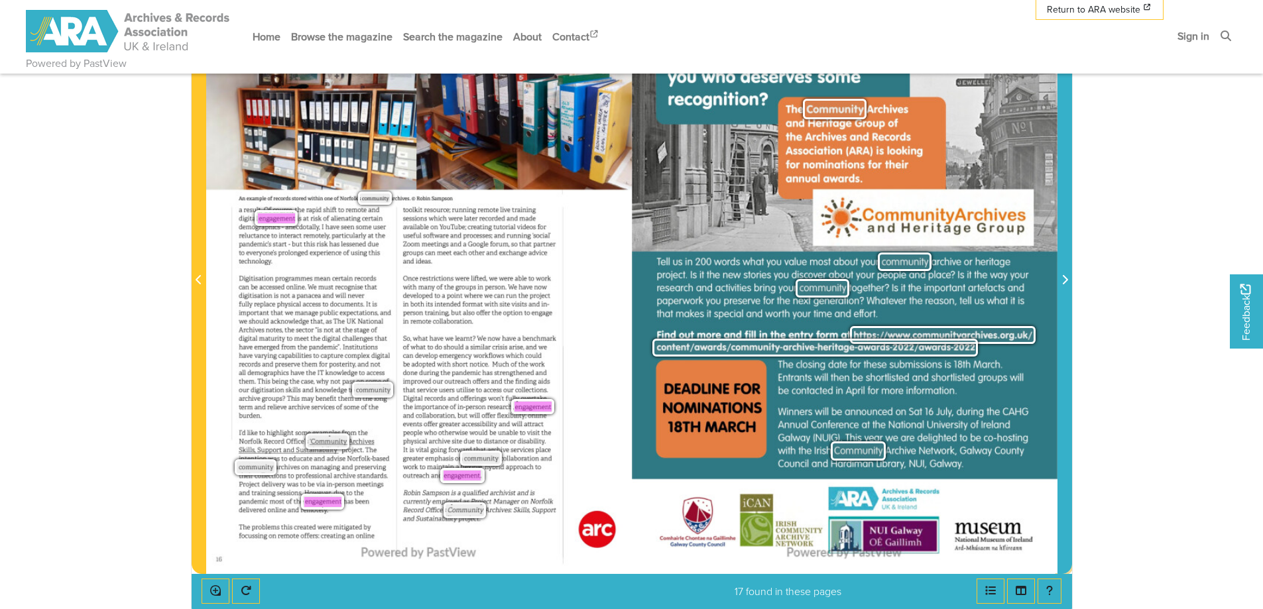
scroll to position [331, 0]
